Goal: Download file/media

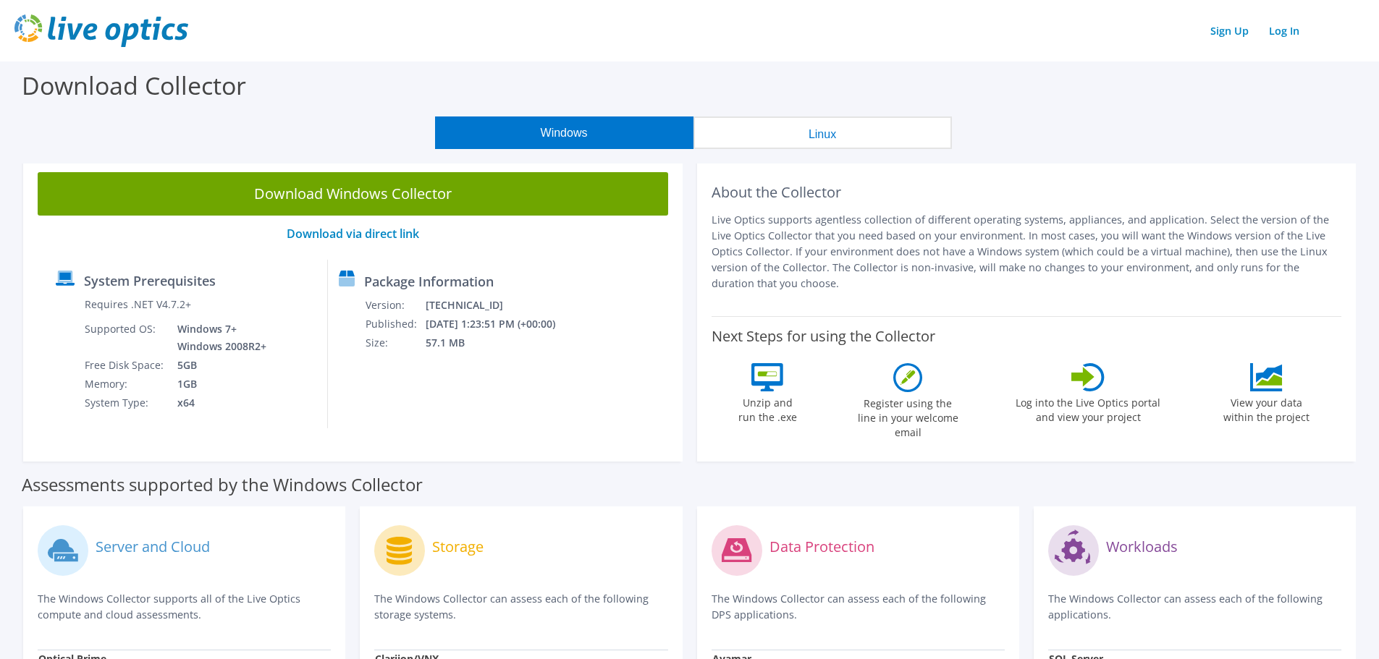
click at [497, 139] on button "Windows" at bounding box center [564, 133] width 258 height 33
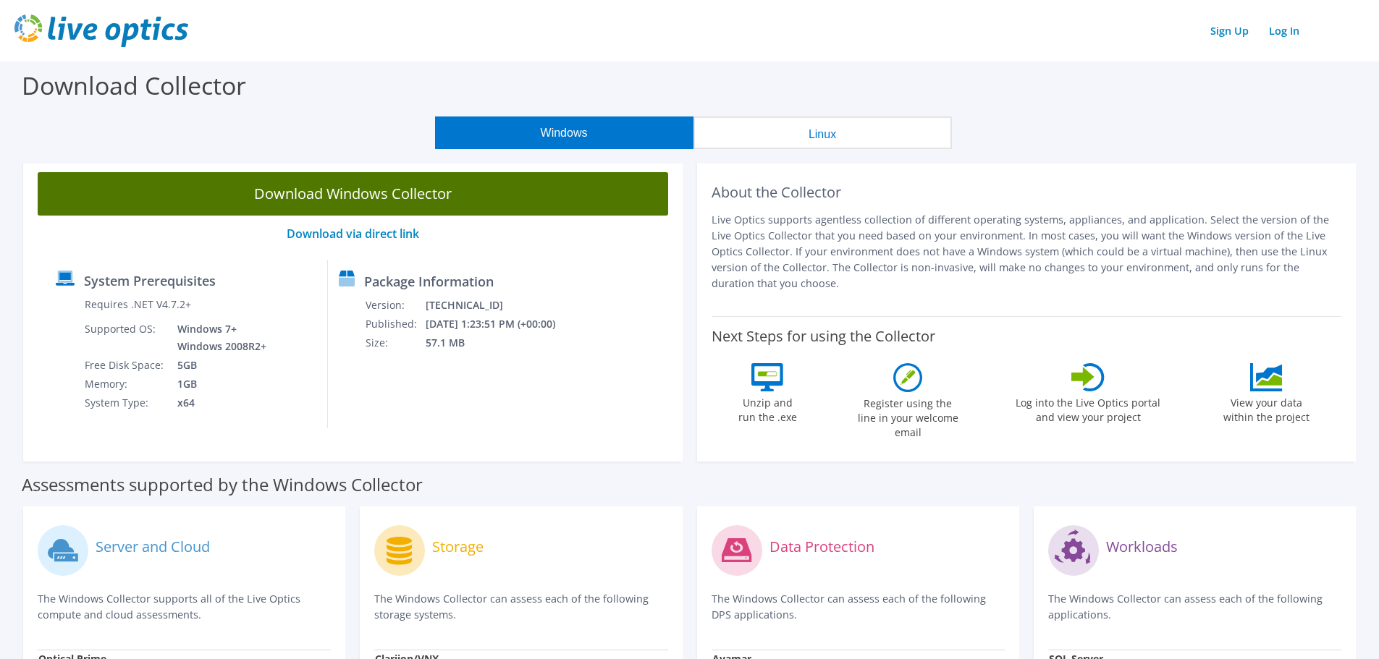
click at [212, 190] on link "Download Windows Collector" at bounding box center [353, 193] width 630 height 43
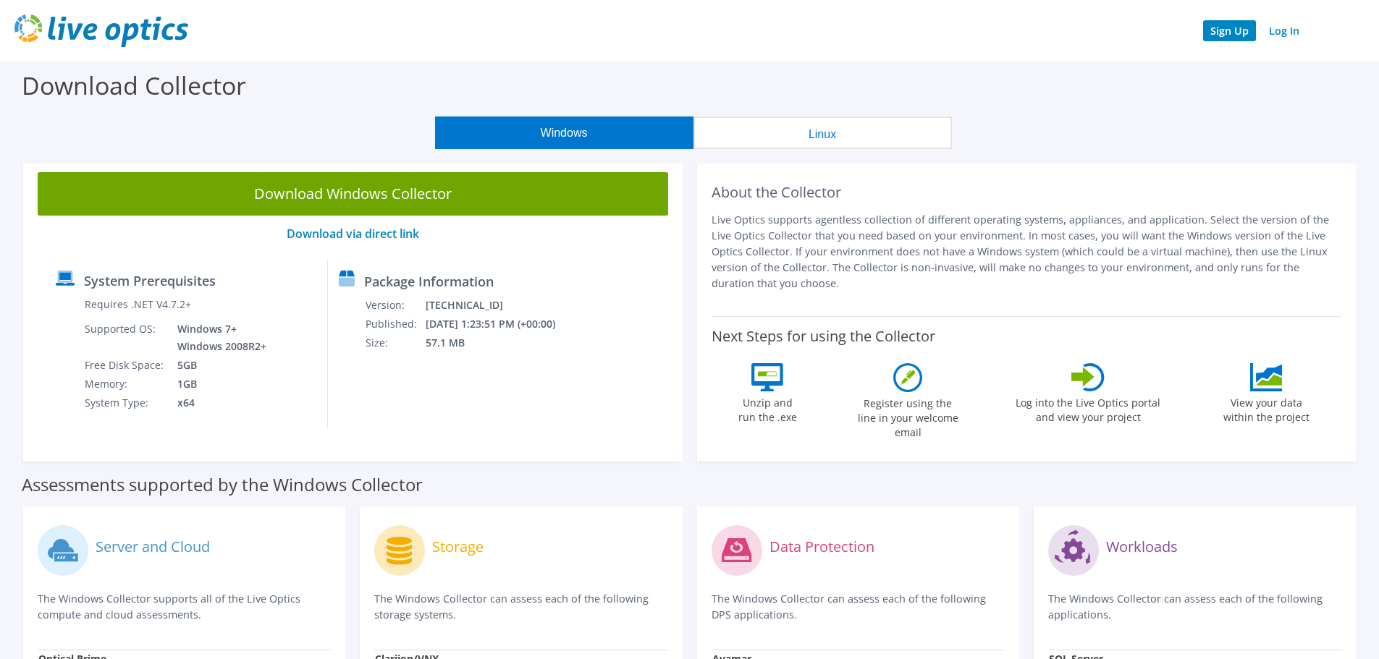
click at [1232, 32] on link "Sign Up" at bounding box center [1229, 30] width 53 height 21
click at [270, 194] on link "Download Windows Collector" at bounding box center [353, 193] width 630 height 43
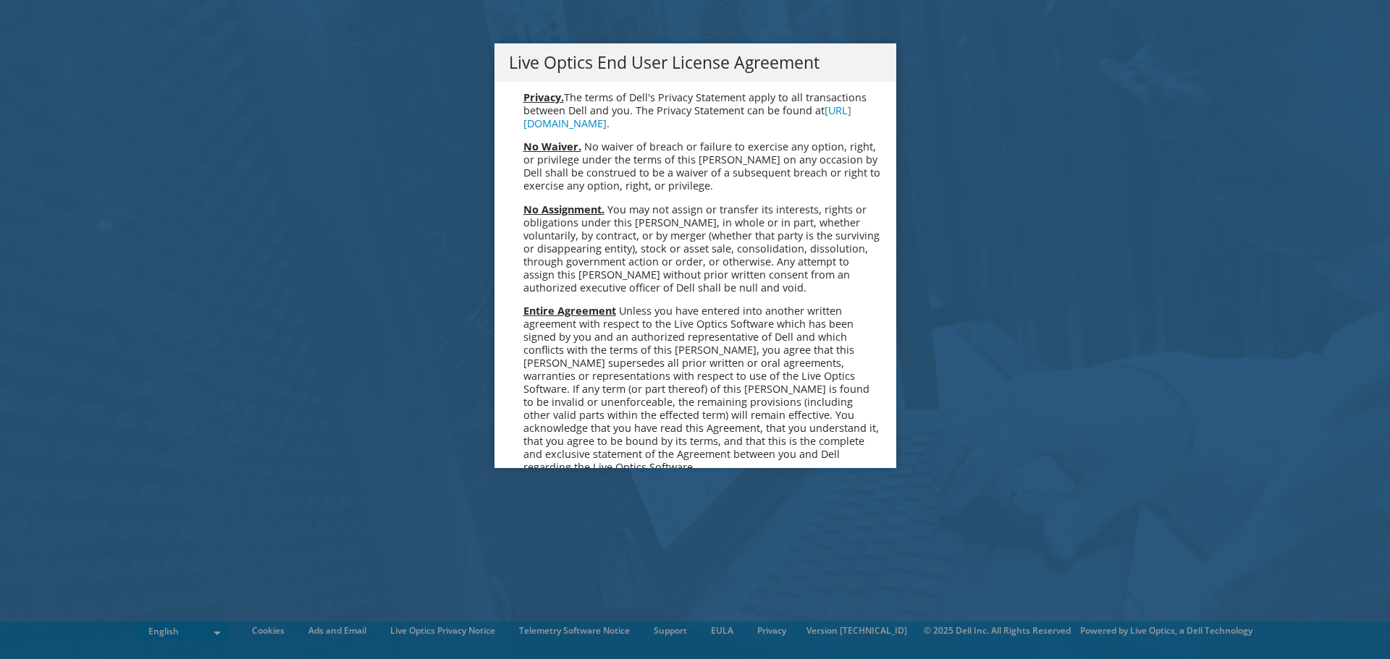
scroll to position [5473, 0]
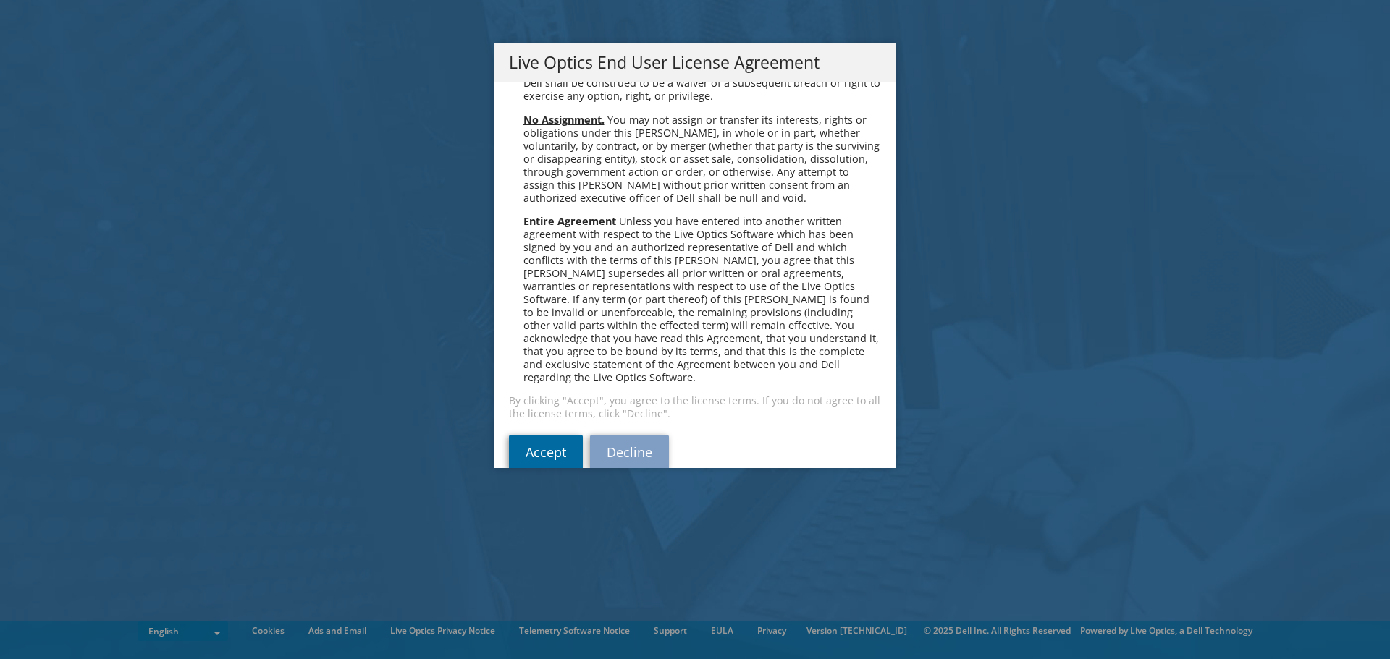
click at [528, 435] on link "Accept" at bounding box center [546, 452] width 74 height 35
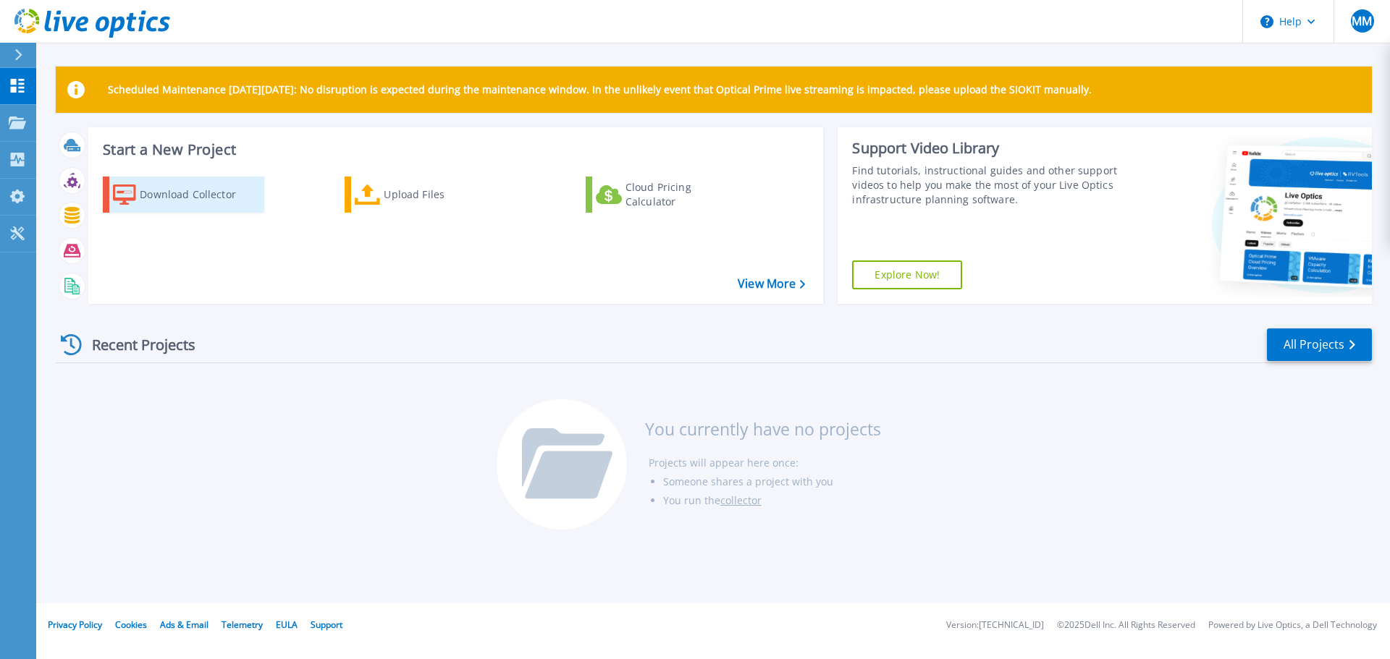
click at [172, 197] on div "Download Collector" at bounding box center [198, 194] width 116 height 29
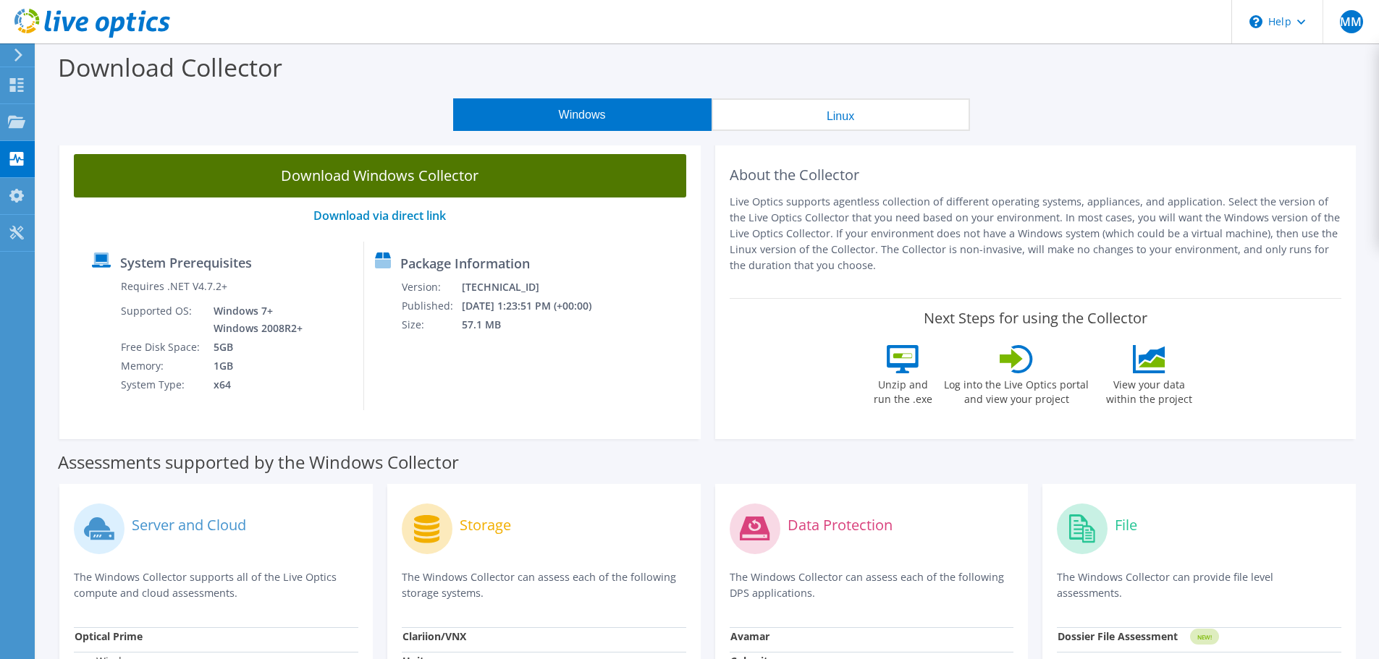
click at [347, 177] on link "Download Windows Collector" at bounding box center [380, 175] width 612 height 43
click at [300, 177] on link "Download Windows Collector" at bounding box center [380, 175] width 612 height 43
